Goal: Transaction & Acquisition: Purchase product/service

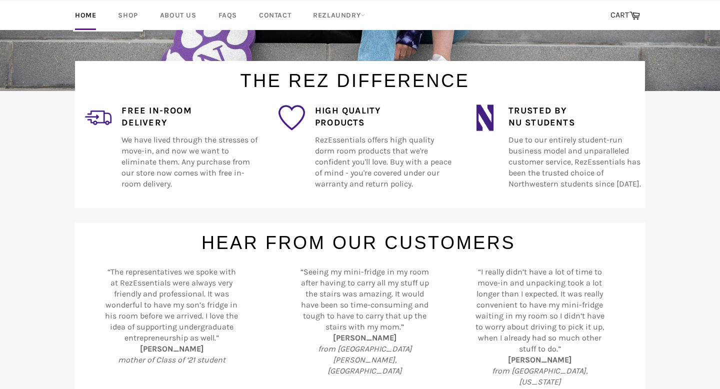
scroll to position [291, 0]
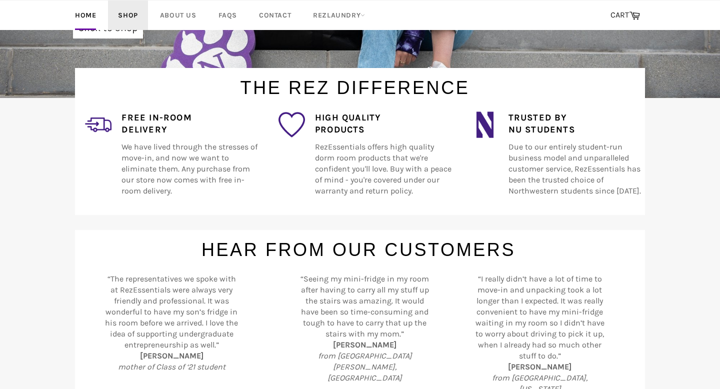
click at [122, 18] on link "Shop" at bounding box center [128, 16] width 40 height 30
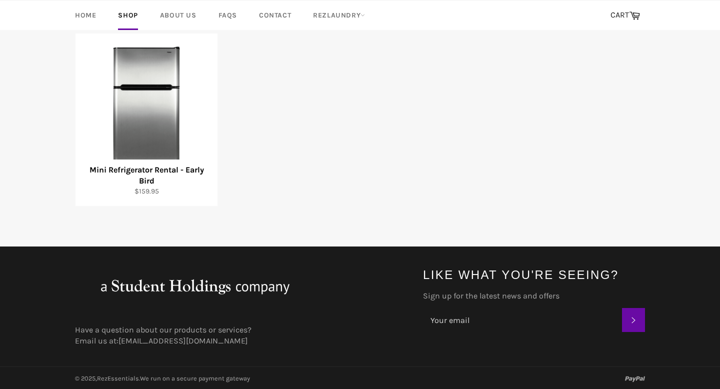
scroll to position [201, 0]
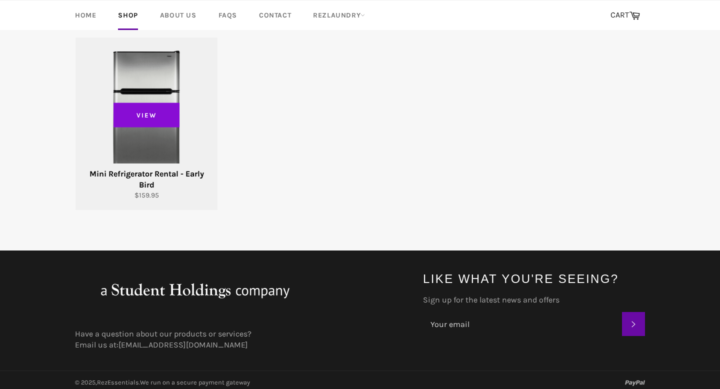
click at [166, 125] on span "View" at bounding box center [147, 115] width 66 height 25
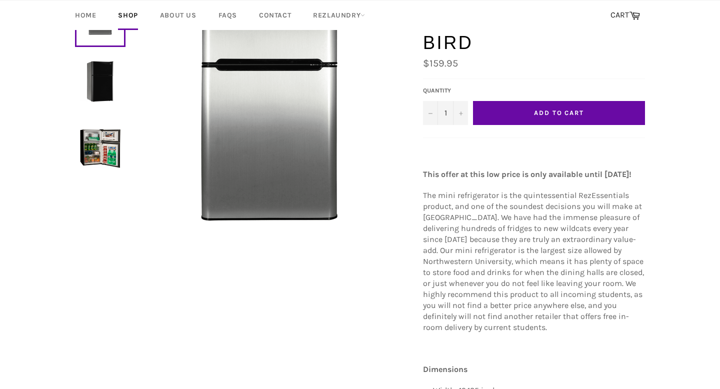
scroll to position [138, 0]
